Goal: Task Accomplishment & Management: Complete application form

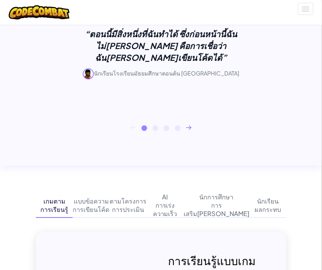
scroll to position [452, 0]
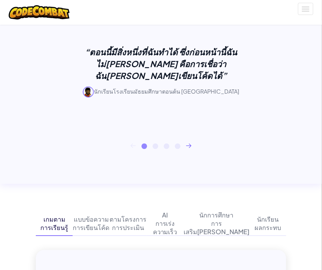
click at [188, 137] on div "“ตอนนี้มีสิ่งหนึ่งที่ฉันทำได้ ซึ่งก่อนหน้านี้ฉันไม่[PERSON_NAME] คือการเชื่อว่า…" at bounding box center [161, 81] width 251 height 123
click at [189, 143] on icon at bounding box center [189, 145] width 6 height 5
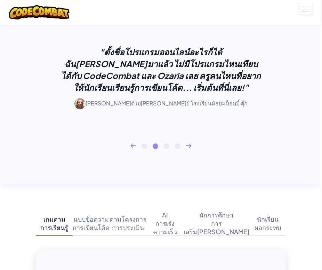
click at [189, 144] on icon at bounding box center [189, 146] width 5 height 4
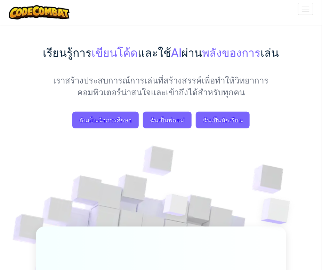
scroll to position [0, 0]
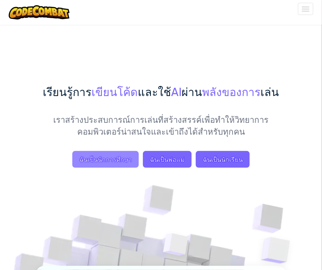
click at [111, 164] on span "ฉันเป็นนักการศึกษา" at bounding box center [105, 159] width 66 height 17
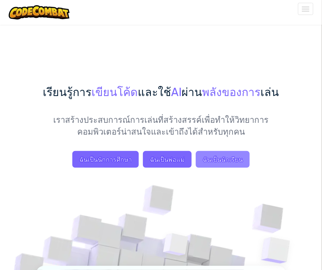
click at [210, 161] on font "ฉันเป็นนักเรียน" at bounding box center [223, 159] width 40 height 8
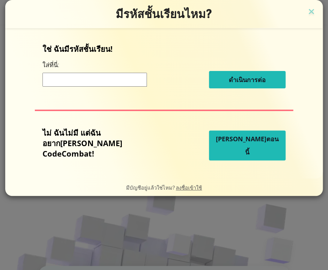
click at [102, 84] on input at bounding box center [94, 80] width 104 height 14
click at [307, 13] on img at bounding box center [311, 12] width 9 height 10
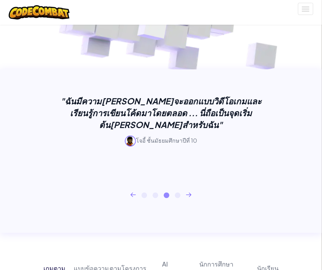
scroll to position [418, 0]
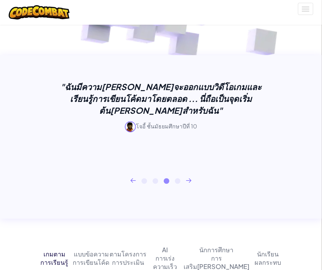
click at [191, 178] on icon at bounding box center [189, 180] width 6 height 5
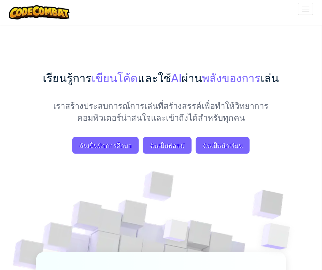
scroll to position [0, 0]
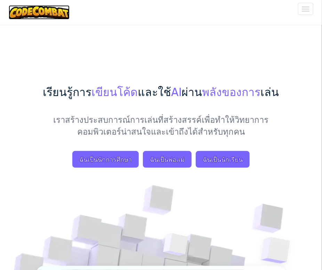
click at [53, 10] on img at bounding box center [39, 12] width 61 height 14
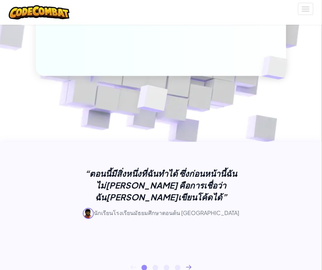
scroll to position [383, 0]
